Goal: Task Accomplishment & Management: Use online tool/utility

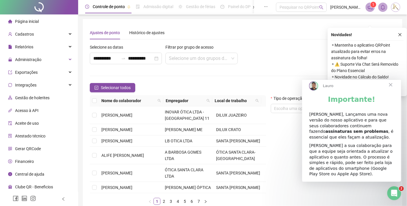
scroll to position [32, 0]
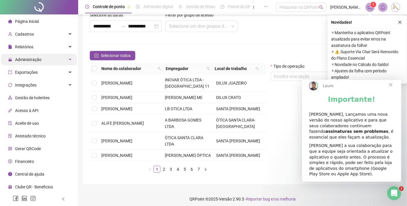
click at [31, 59] on span "Administração" at bounding box center [28, 59] width 26 height 5
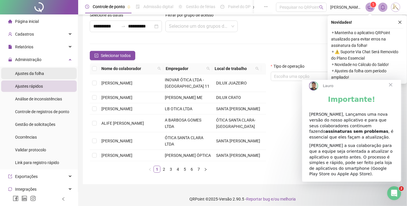
drag, startPoint x: 32, startPoint y: 73, endPoint x: 86, endPoint y: 29, distance: 69.1
click at [32, 73] on span "Ajustes da folha" at bounding box center [29, 73] width 29 height 5
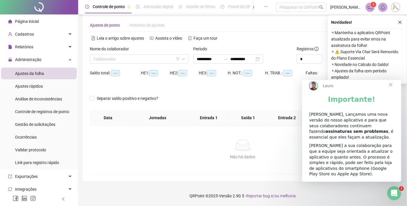
scroll to position [7, 0]
type input "**********"
click at [390, 89] on span "Fechar" at bounding box center [390, 84] width 21 height 21
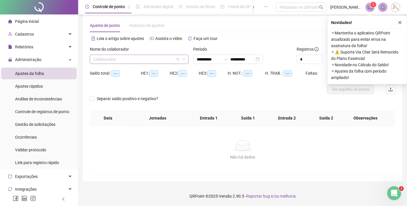
click at [136, 60] on input "search" at bounding box center [136, 59] width 87 height 9
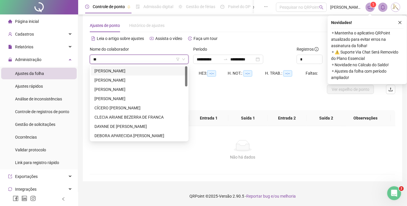
type input "***"
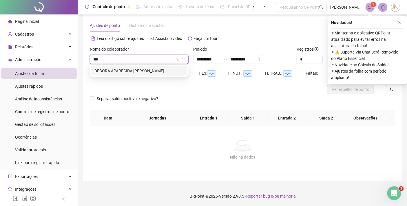
click at [144, 69] on div "DEBORA APARECIDA [PERSON_NAME]" at bounding box center [139, 71] width 90 height 6
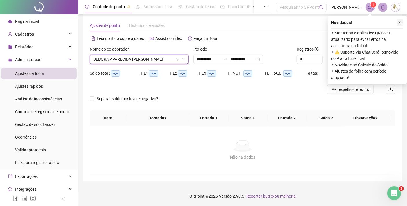
click at [399, 21] on icon "close" at bounding box center [400, 23] width 4 height 4
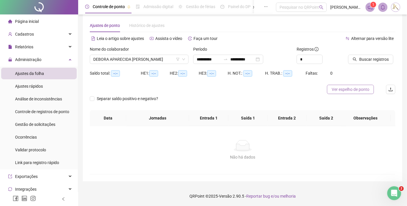
click at [344, 88] on span "Ver espelho de ponto" at bounding box center [351, 89] width 38 height 6
